Goal: Navigation & Orientation: Understand site structure

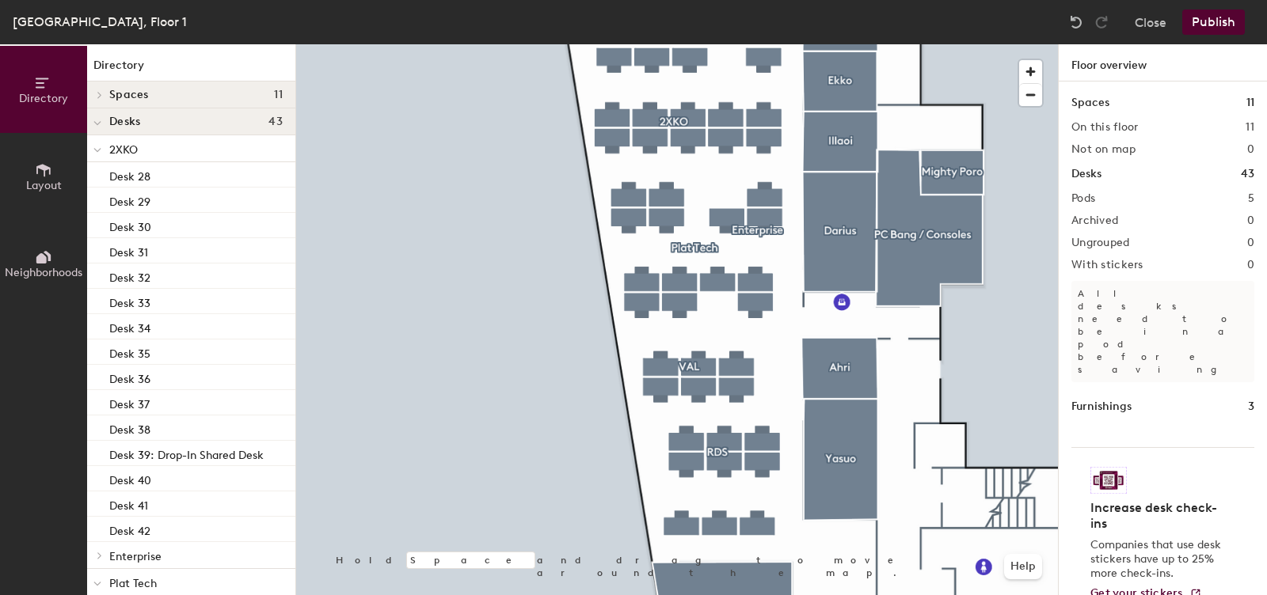
click at [609, 44] on div at bounding box center [677, 44] width 762 height 0
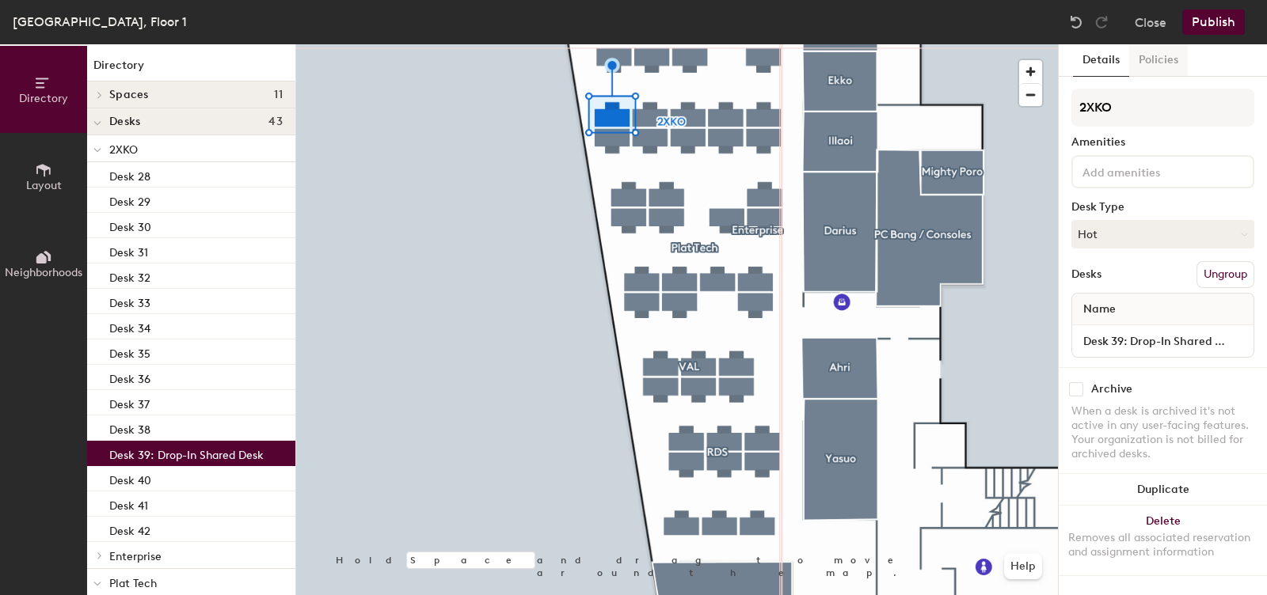
click at [1165, 58] on button "Policies" at bounding box center [1158, 60] width 59 height 32
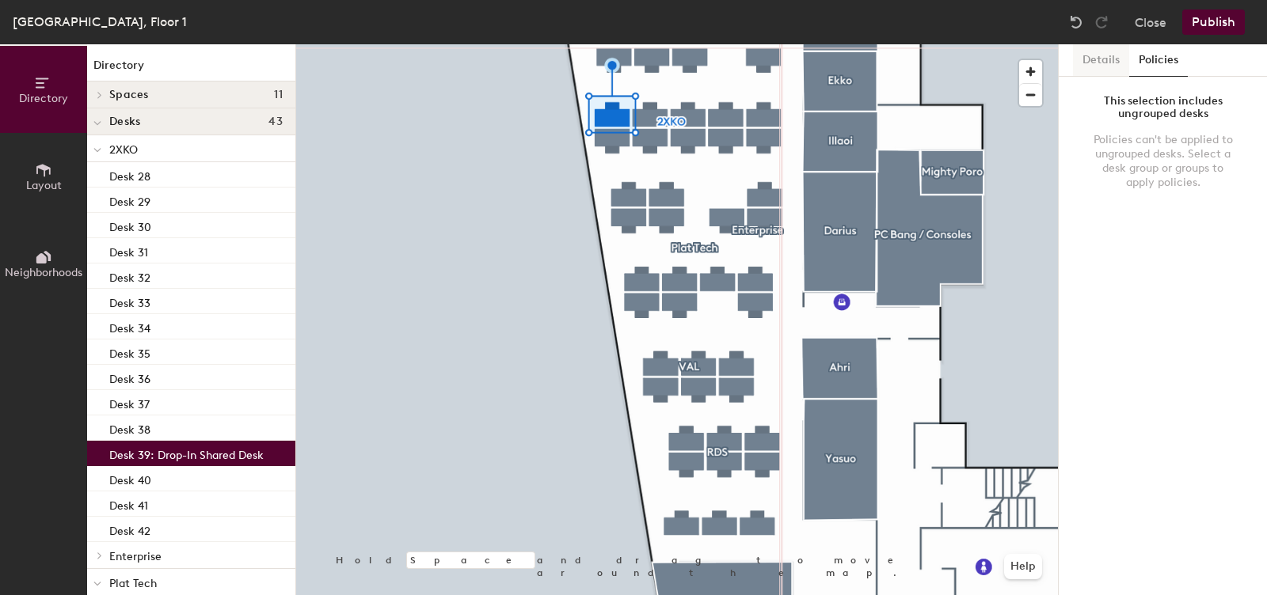
click at [1117, 51] on button "Details" at bounding box center [1101, 60] width 56 height 32
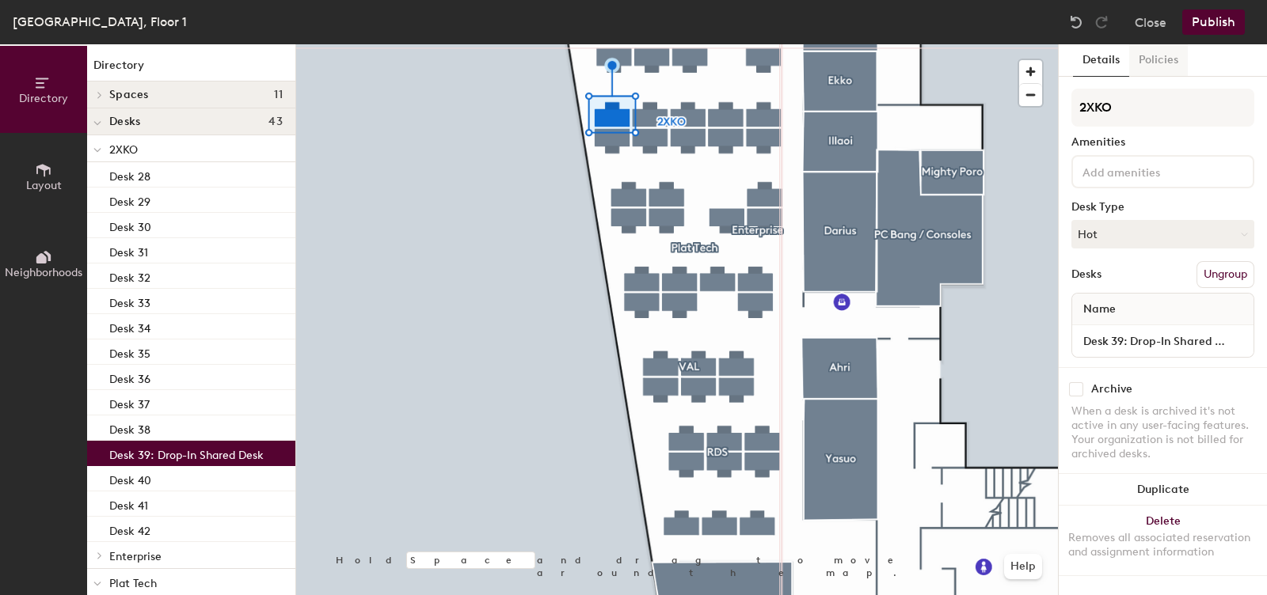
click at [1162, 61] on button "Policies" at bounding box center [1158, 60] width 59 height 32
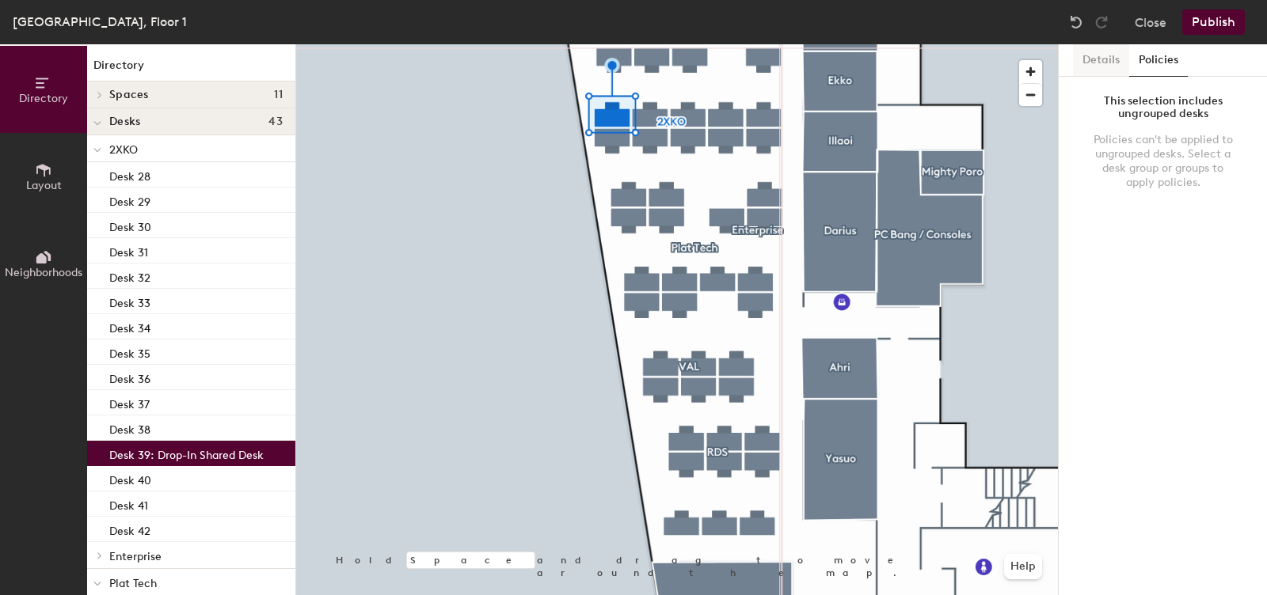
click at [1101, 54] on button "Details" at bounding box center [1101, 60] width 56 height 32
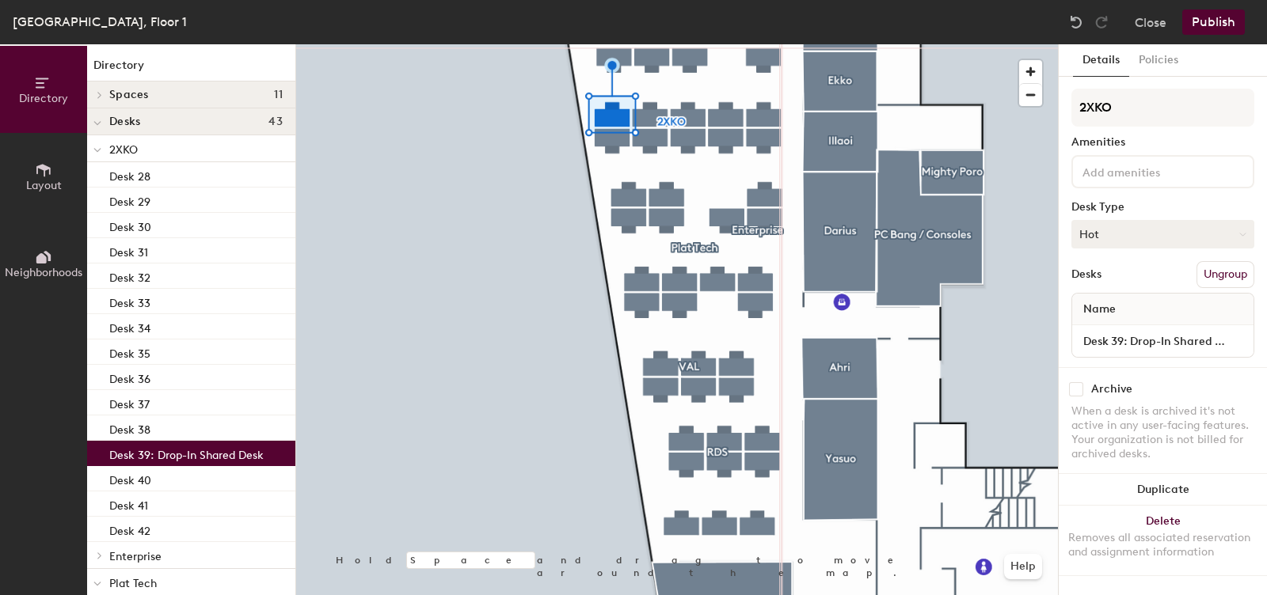
click at [1136, 234] on button "Hot" at bounding box center [1162, 234] width 183 height 29
click at [1150, 21] on button "Close" at bounding box center [1151, 22] width 32 height 25
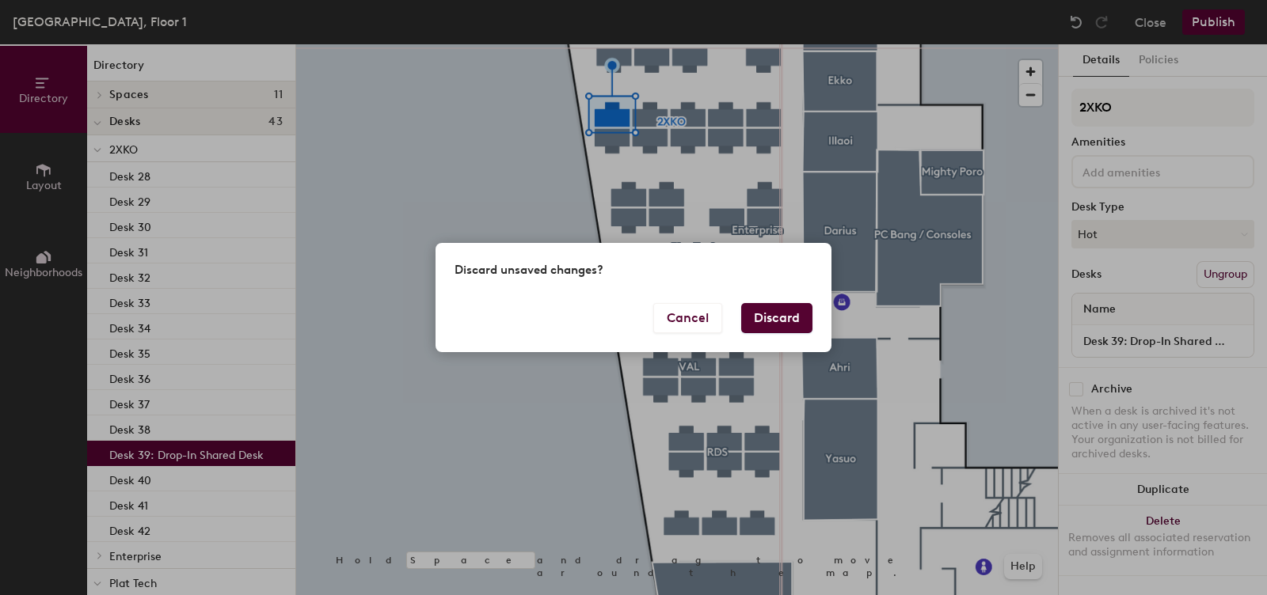
click at [773, 314] on button "Discard" at bounding box center [776, 318] width 71 height 30
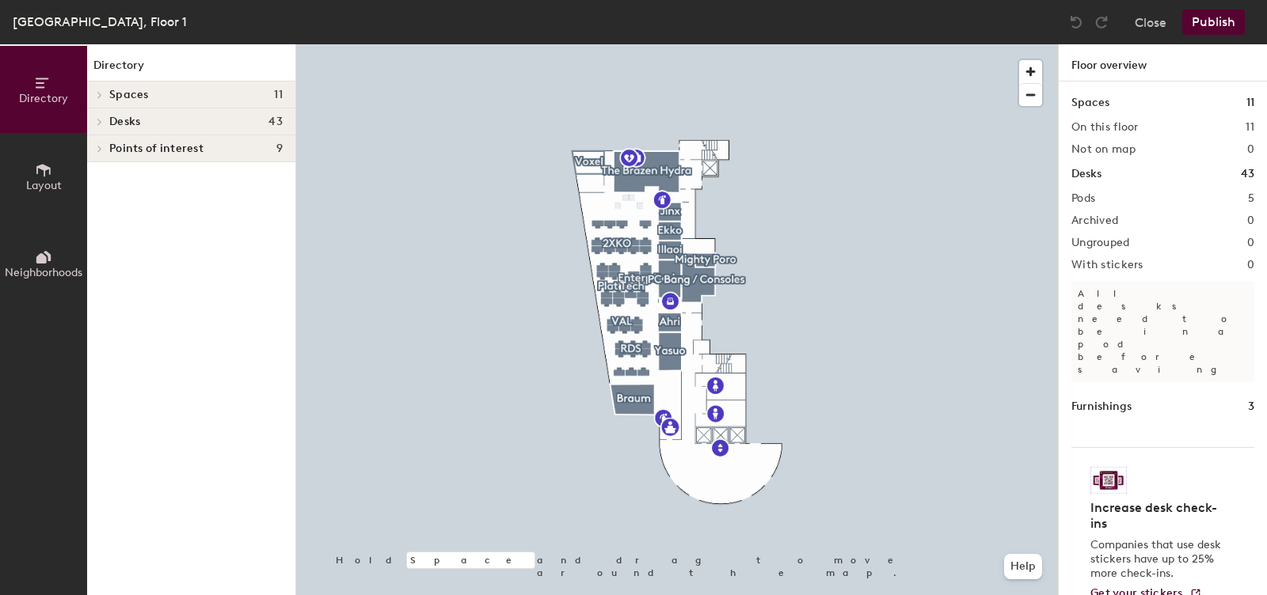
click at [51, 168] on icon at bounding box center [43, 170] width 17 height 17
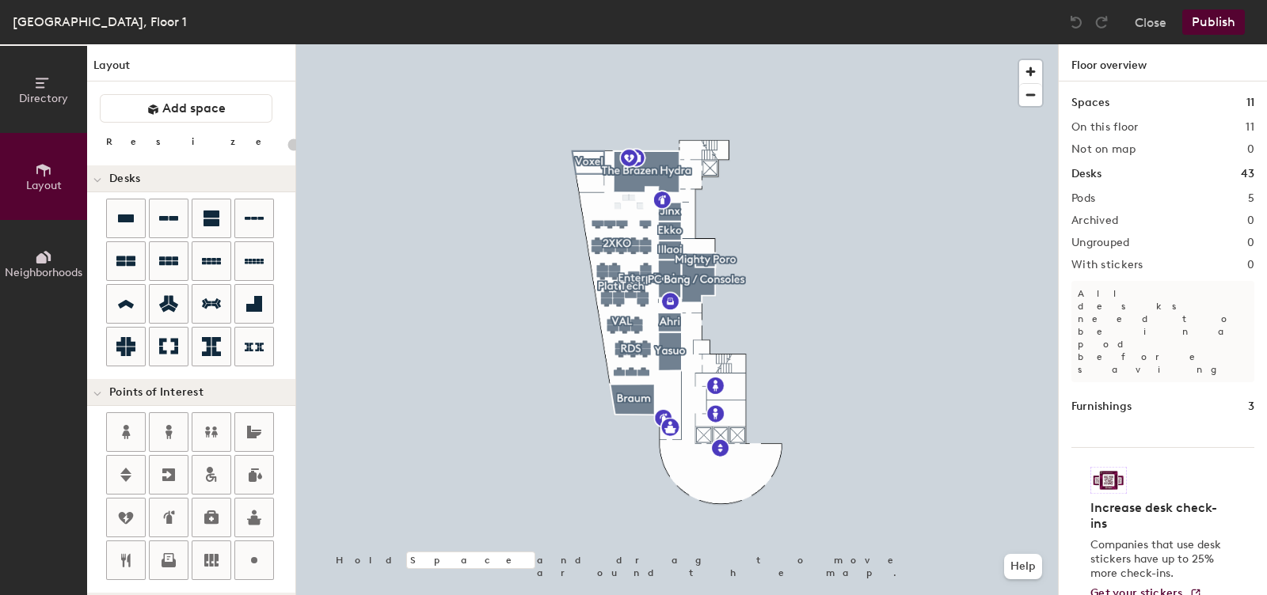
click at [32, 253] on button "Neighborhoods" at bounding box center [43, 263] width 87 height 87
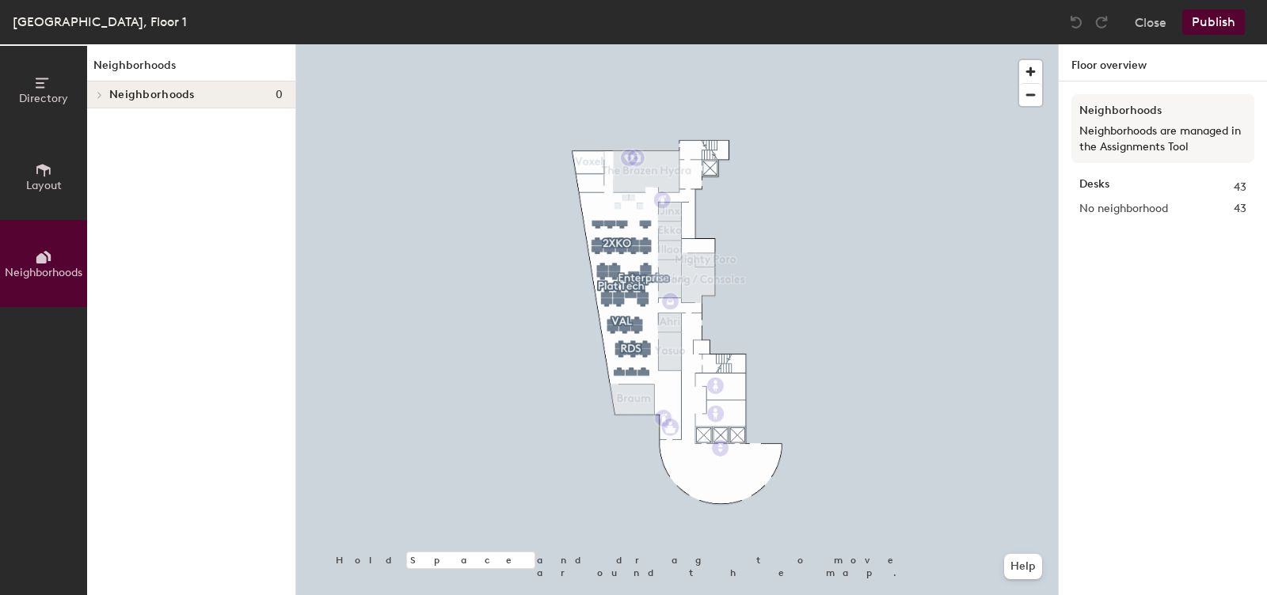
click at [36, 173] on icon at bounding box center [43, 170] width 17 height 17
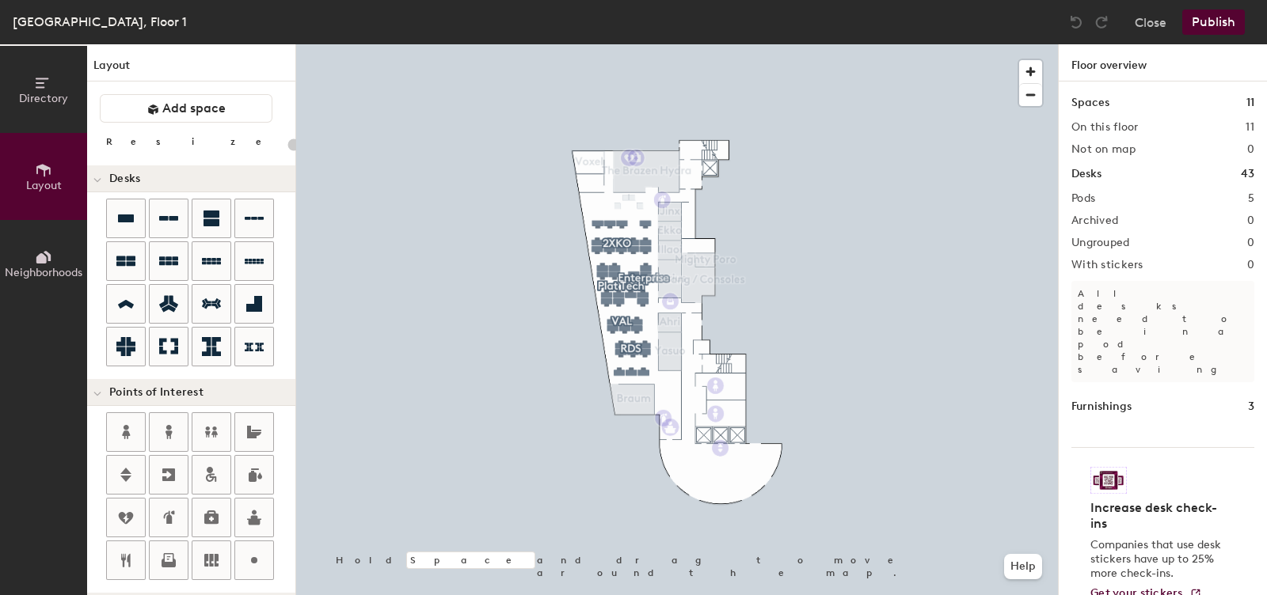
click at [32, 243] on button "Neighborhoods" at bounding box center [43, 263] width 87 height 87
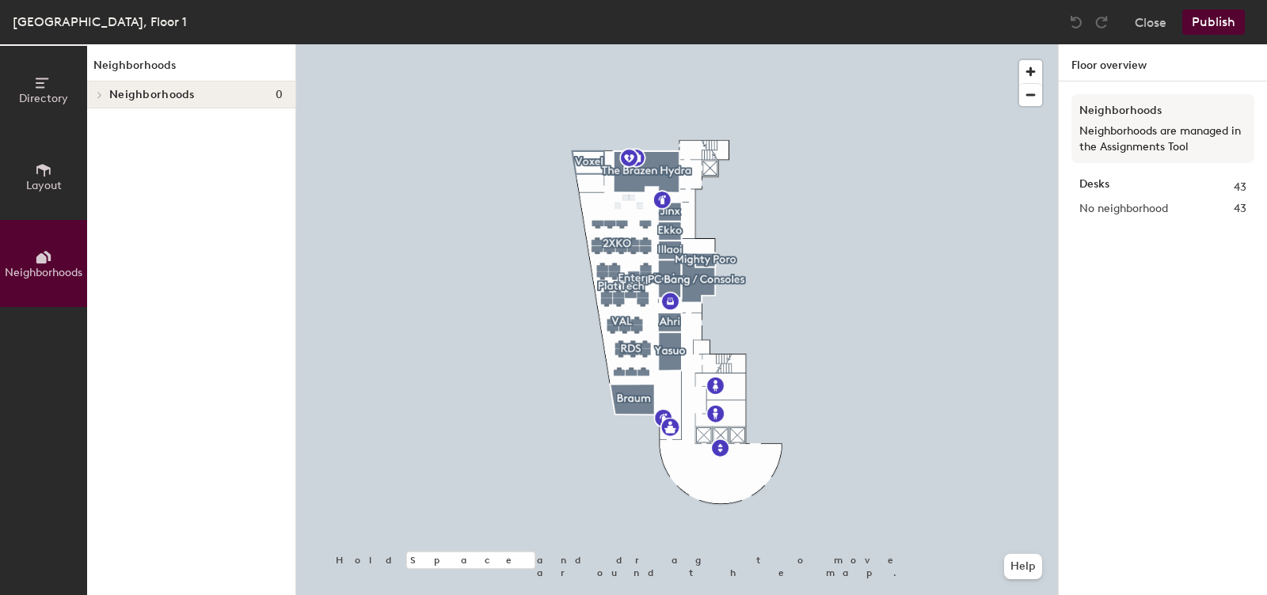
click at [5, 89] on button "Directory" at bounding box center [43, 89] width 87 height 87
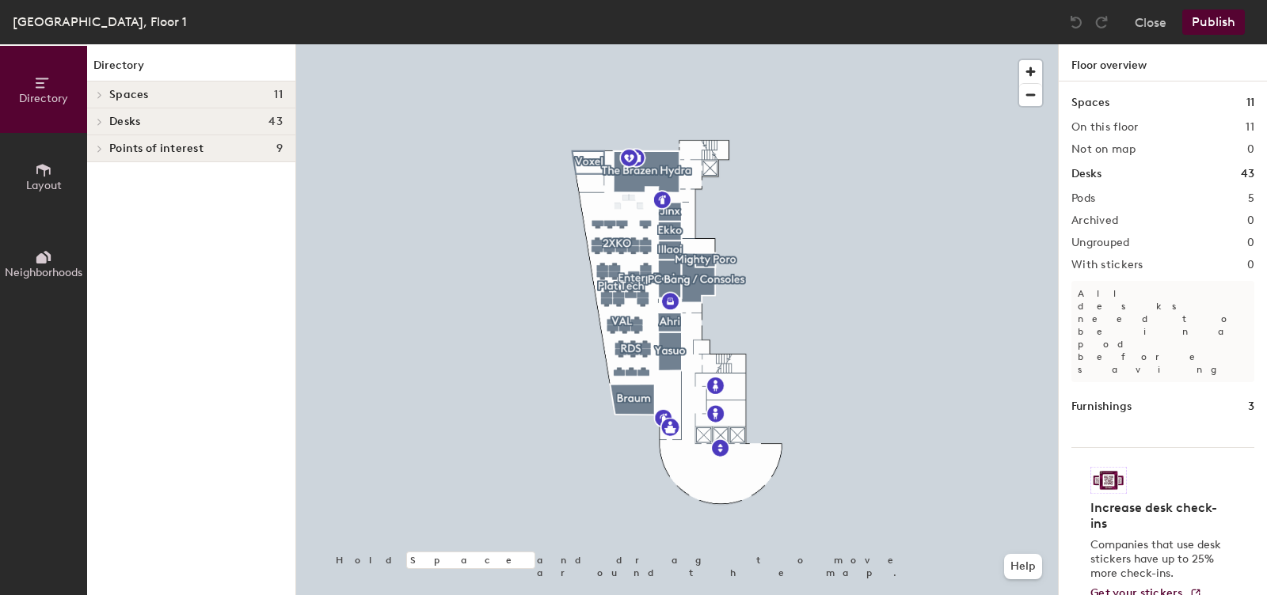
click at [24, 250] on button "Neighborhoods" at bounding box center [43, 263] width 87 height 87
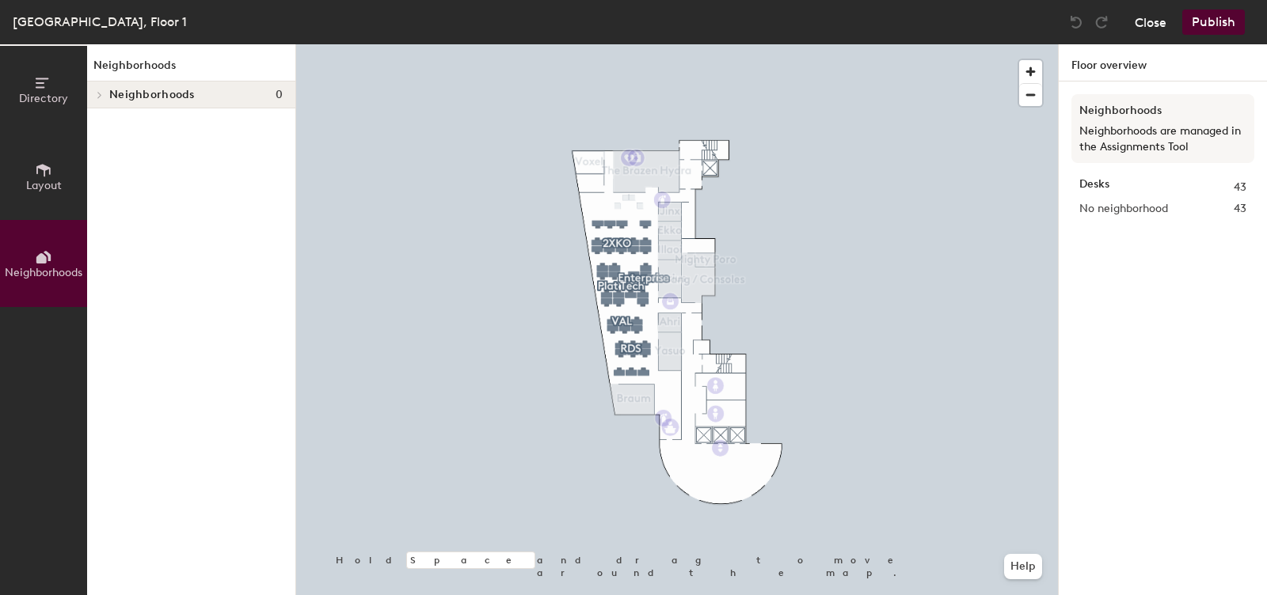
click at [1136, 20] on button "Close" at bounding box center [1151, 22] width 32 height 25
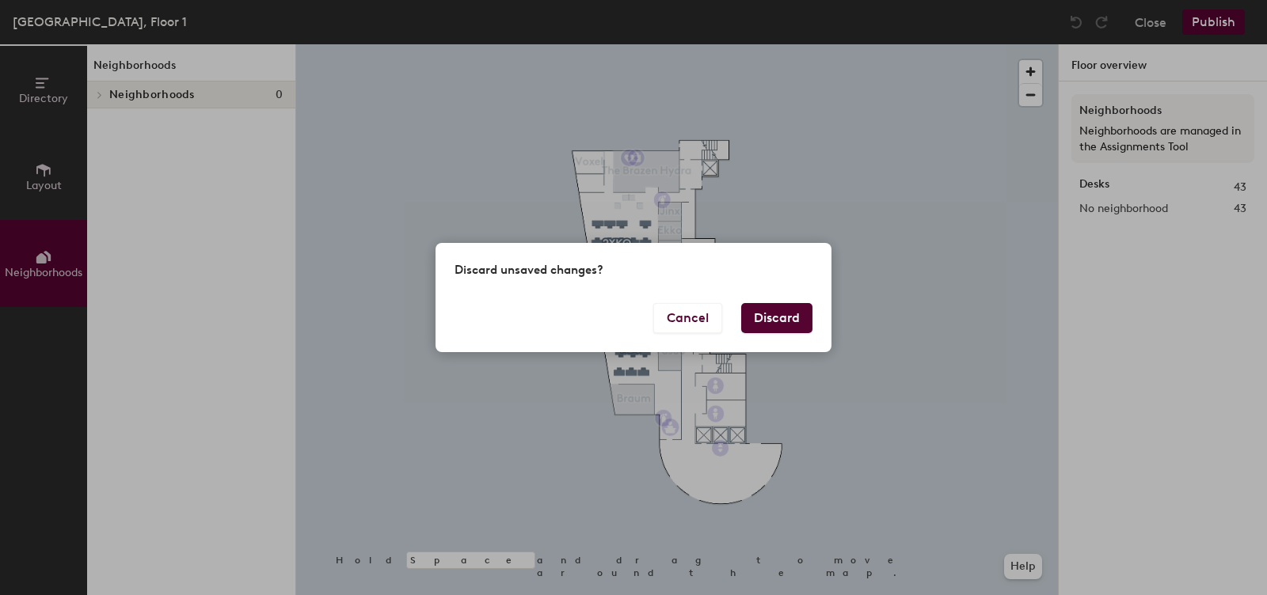
click at [801, 310] on button "Discard" at bounding box center [776, 318] width 71 height 30
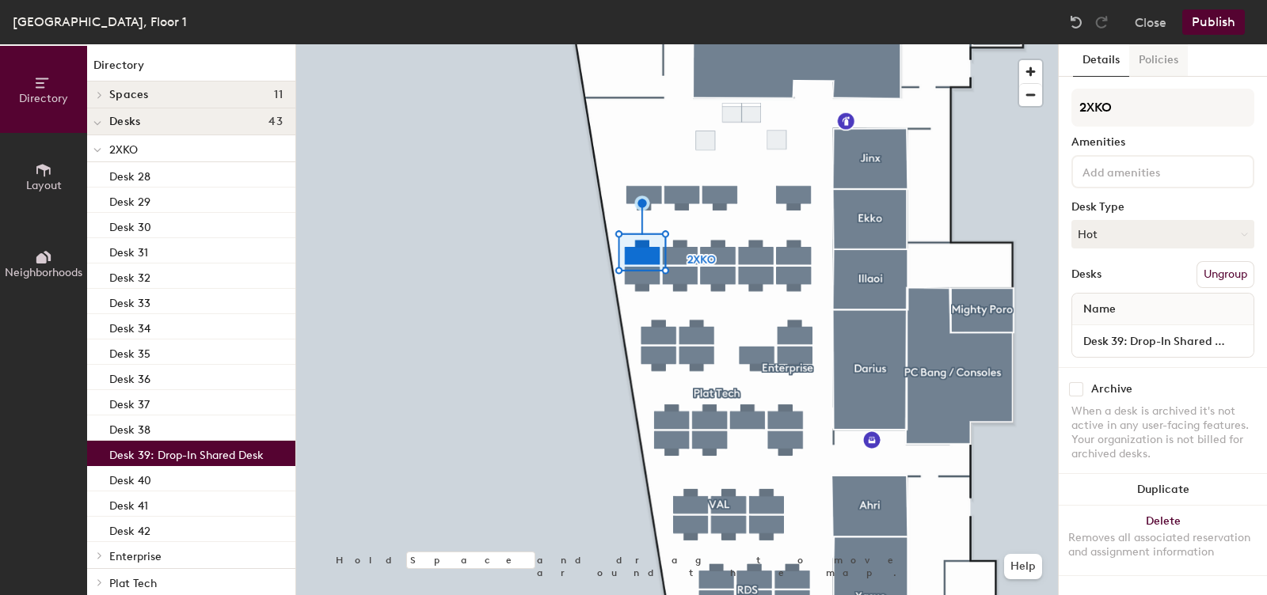
click at [1153, 57] on button "Policies" at bounding box center [1158, 60] width 59 height 32
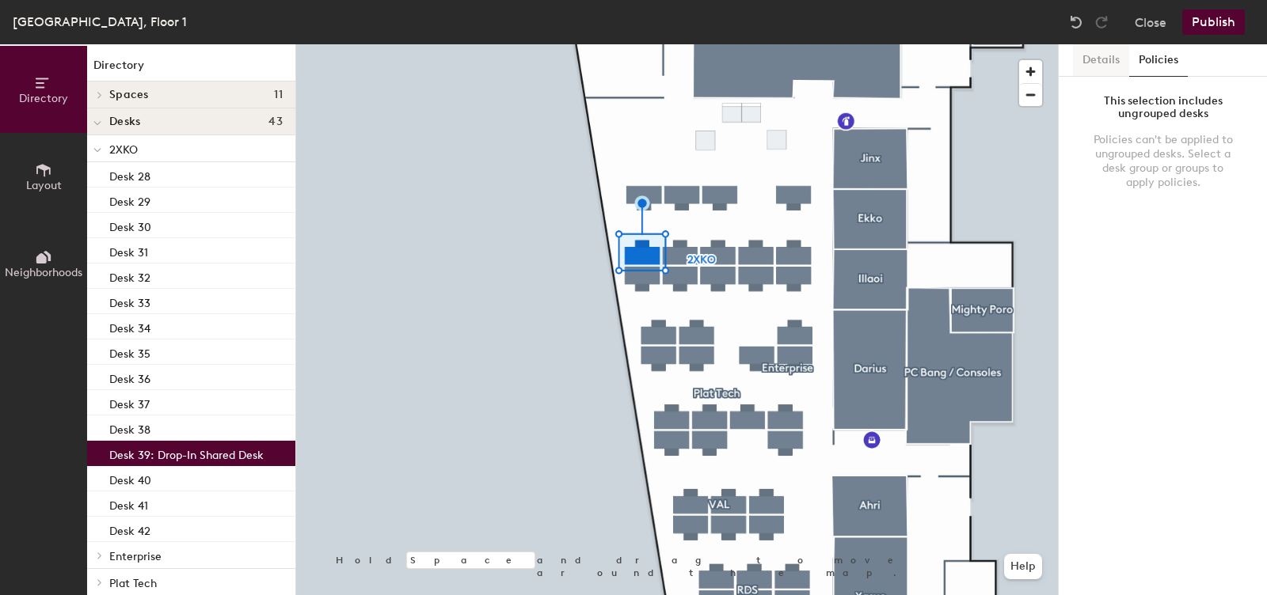
click at [1111, 54] on button "Details" at bounding box center [1101, 60] width 56 height 32
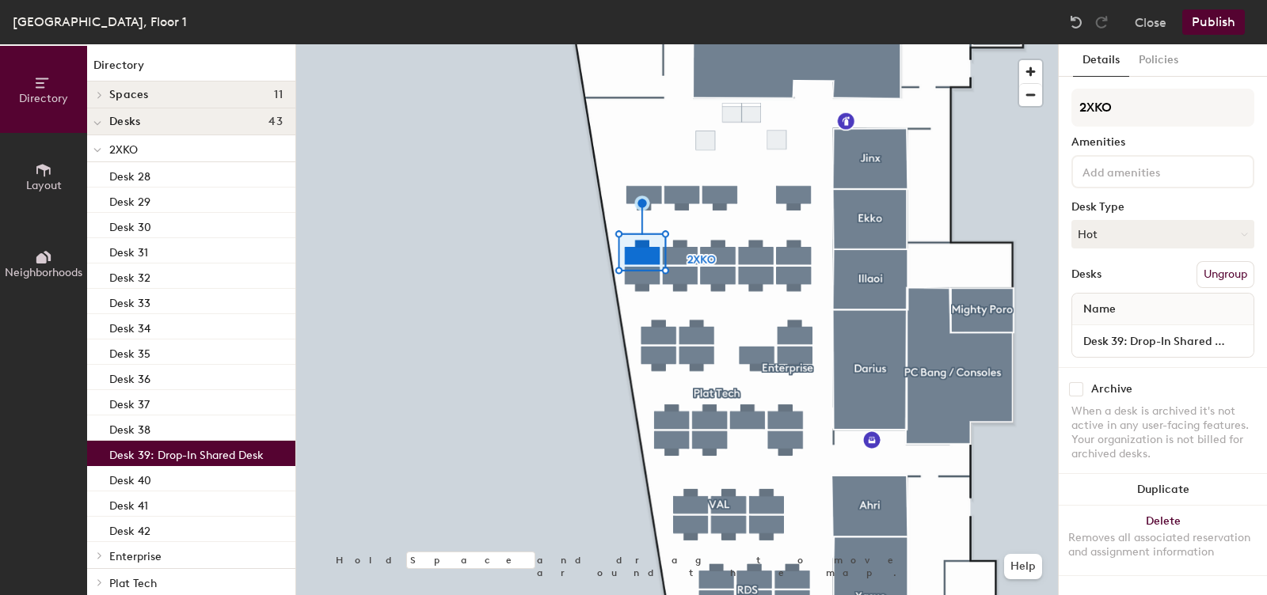
click at [55, 164] on button "Layout" at bounding box center [43, 176] width 87 height 87
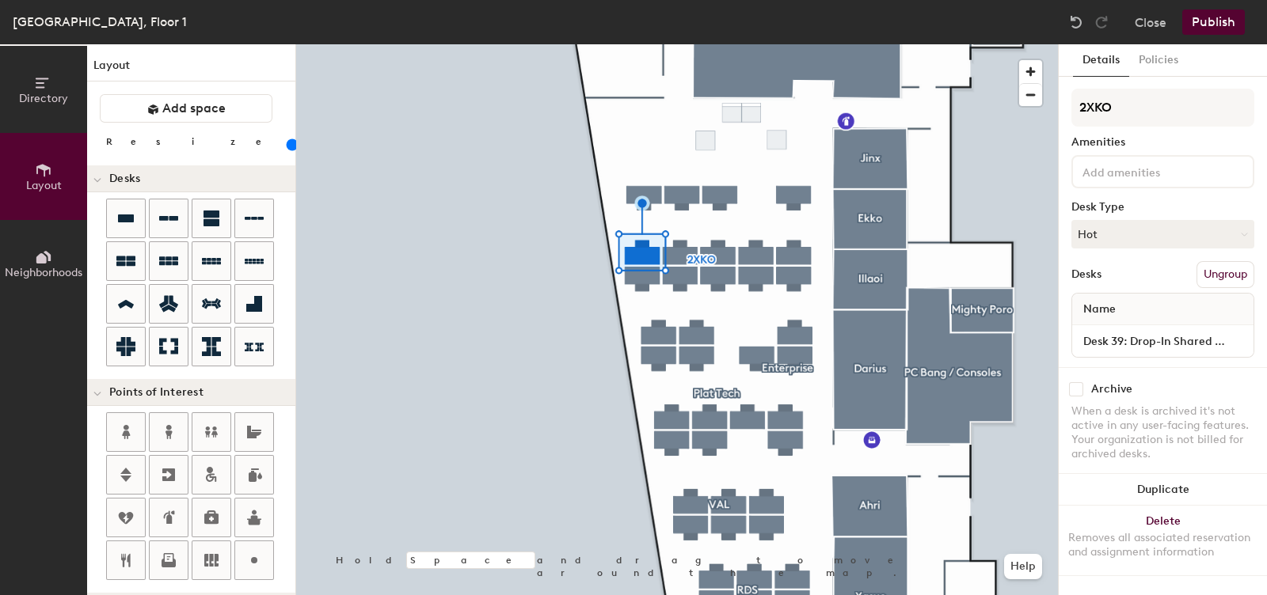
click at [35, 257] on icon at bounding box center [43, 257] width 17 height 17
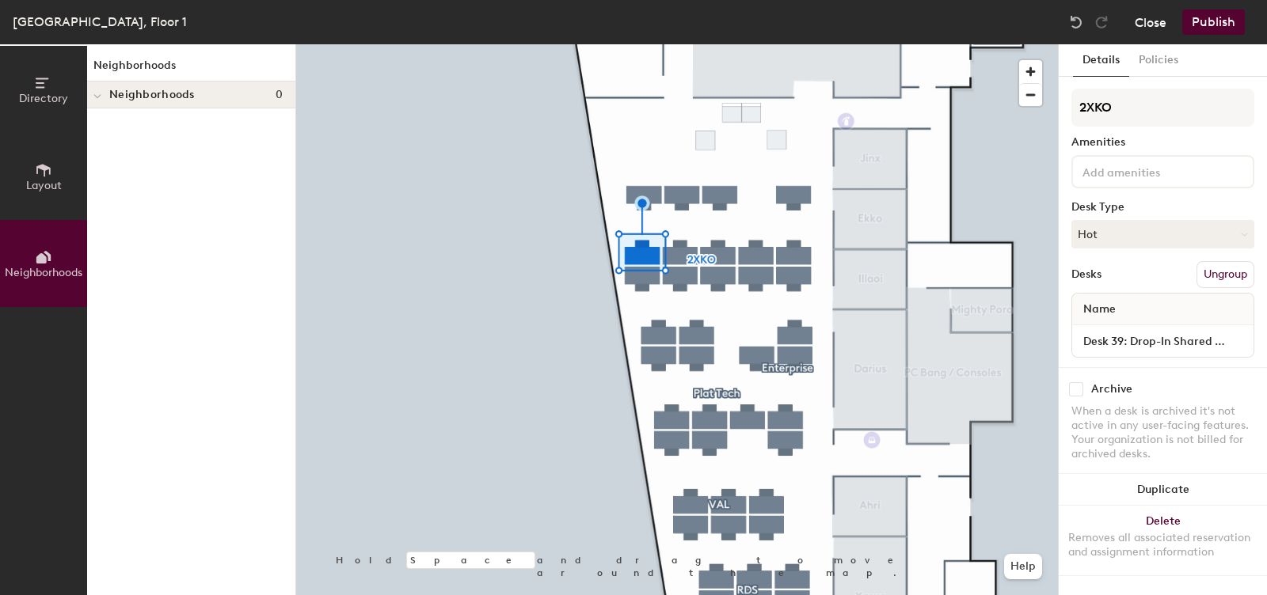
click at [1147, 22] on button "Close" at bounding box center [1151, 22] width 32 height 25
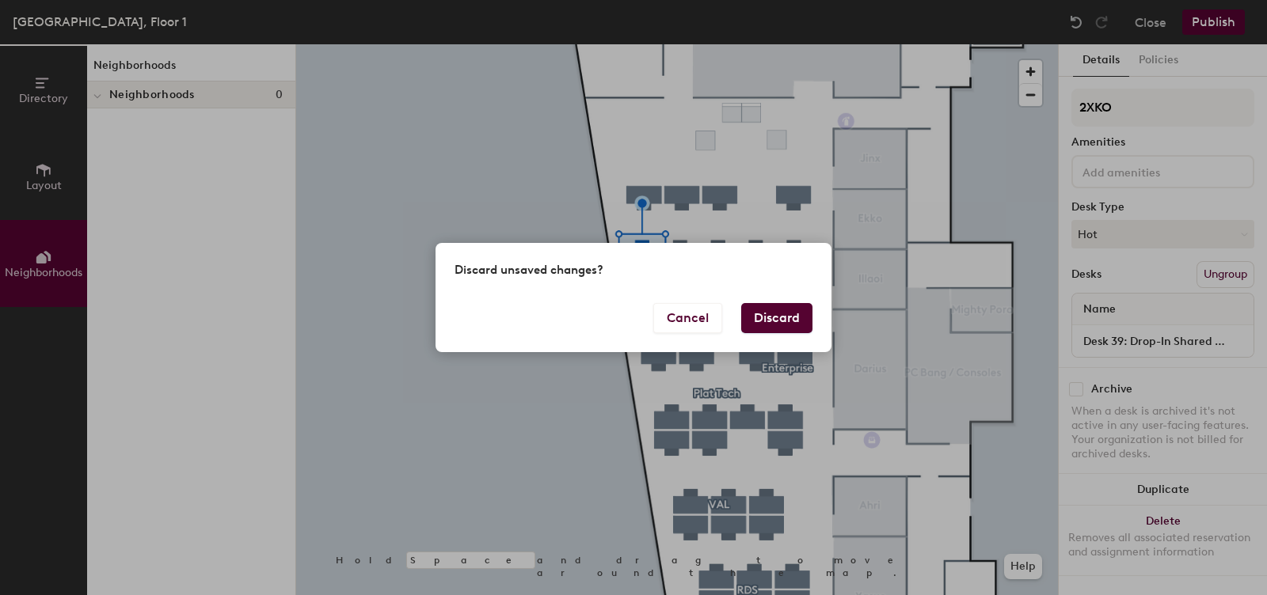
click at [764, 322] on button "Discard" at bounding box center [776, 318] width 71 height 30
